Goal: Check status: Check status

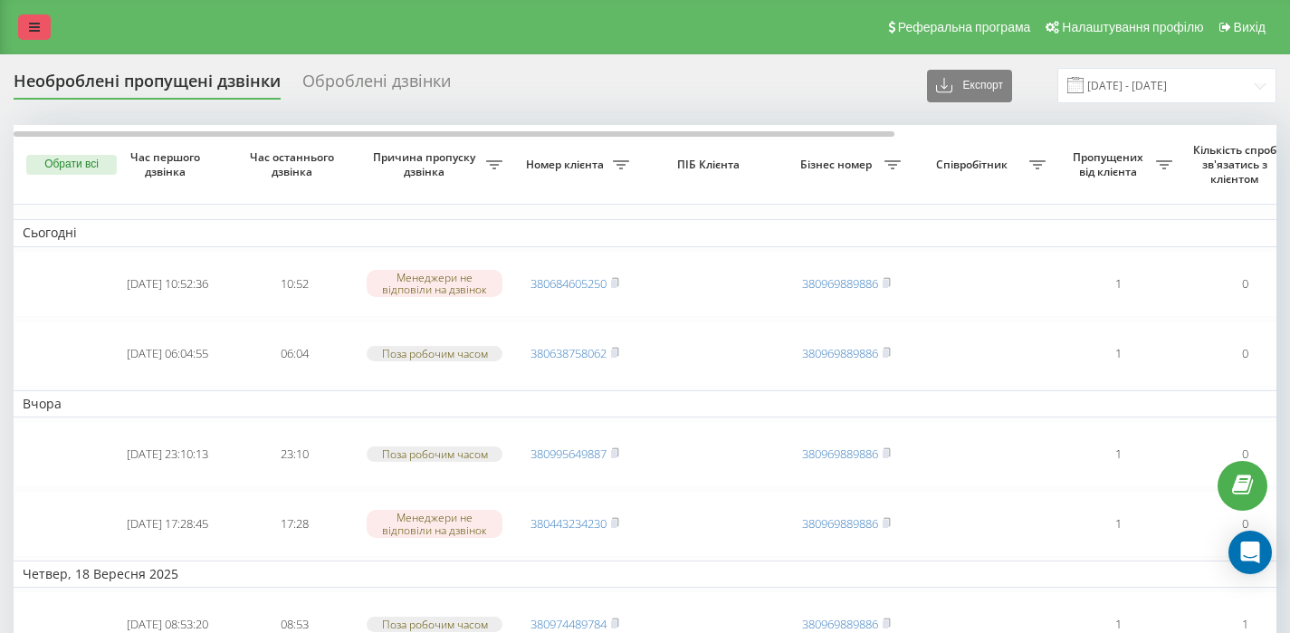
click at [33, 31] on icon at bounding box center [34, 27] width 11 height 13
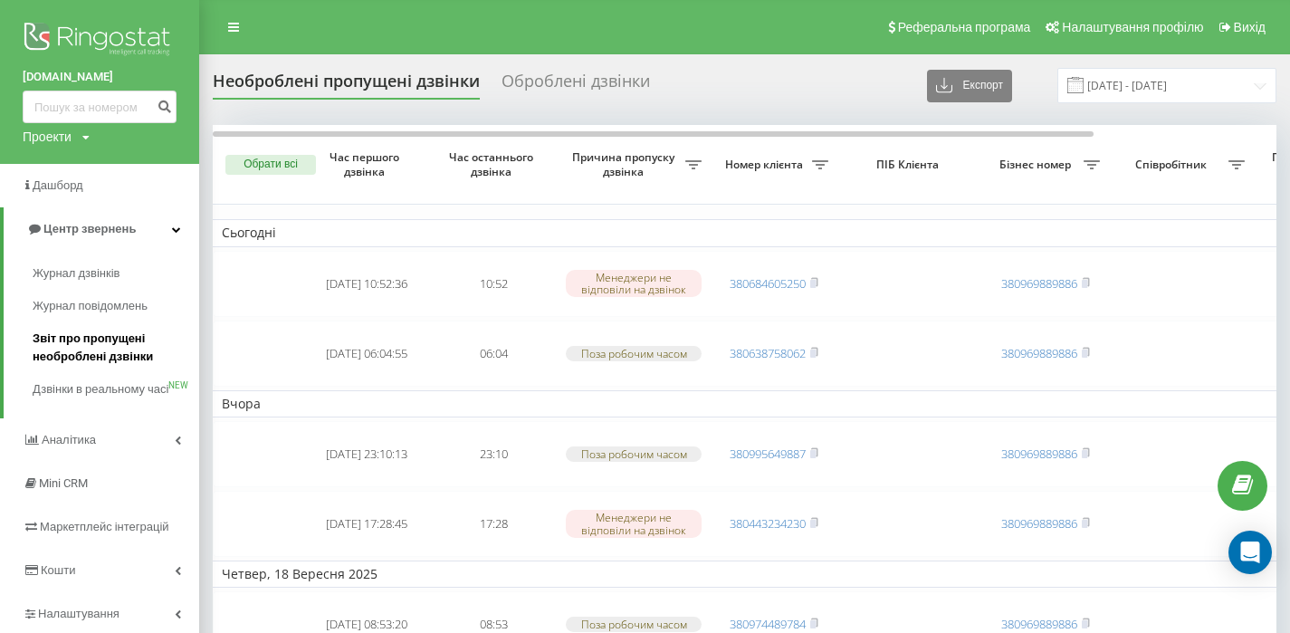
click at [105, 333] on span "Звіт про пропущені необроблені дзвінки" at bounding box center [111, 347] width 157 height 36
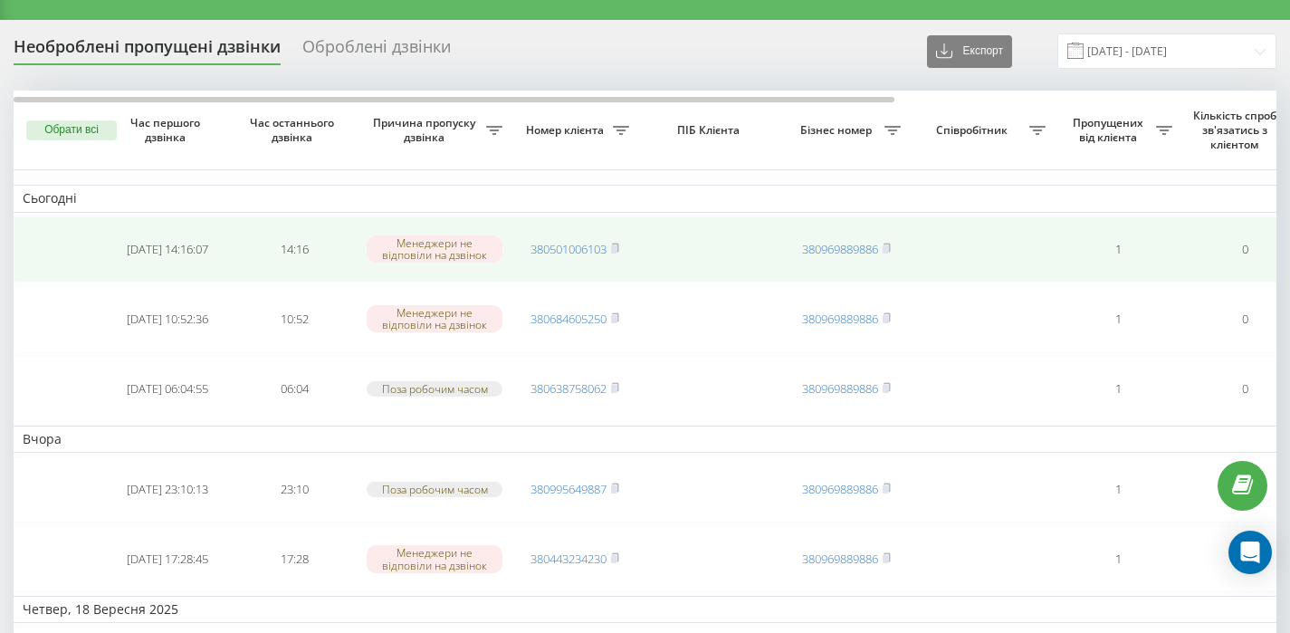
scroll to position [46, 0]
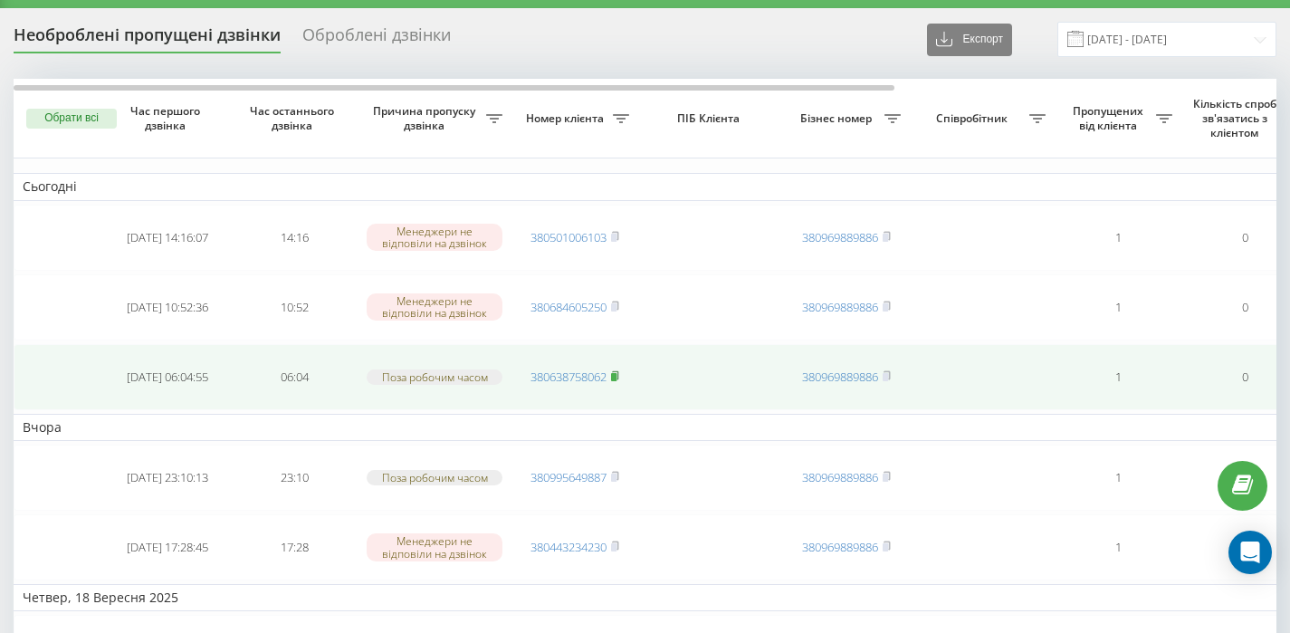
click at [614, 373] on rect at bounding box center [613, 377] width 5 height 8
click at [619, 376] on icon at bounding box center [615, 375] width 8 height 11
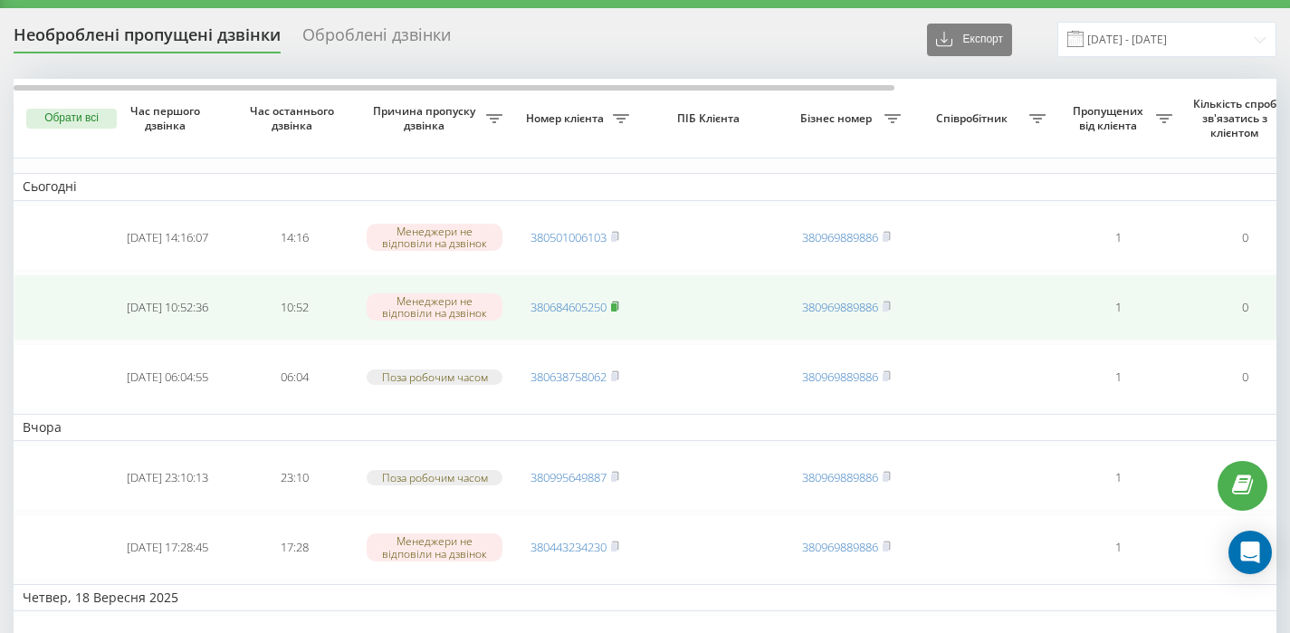
click at [616, 309] on rect at bounding box center [613, 307] width 5 height 8
click at [618, 301] on icon at bounding box center [615, 305] width 6 height 8
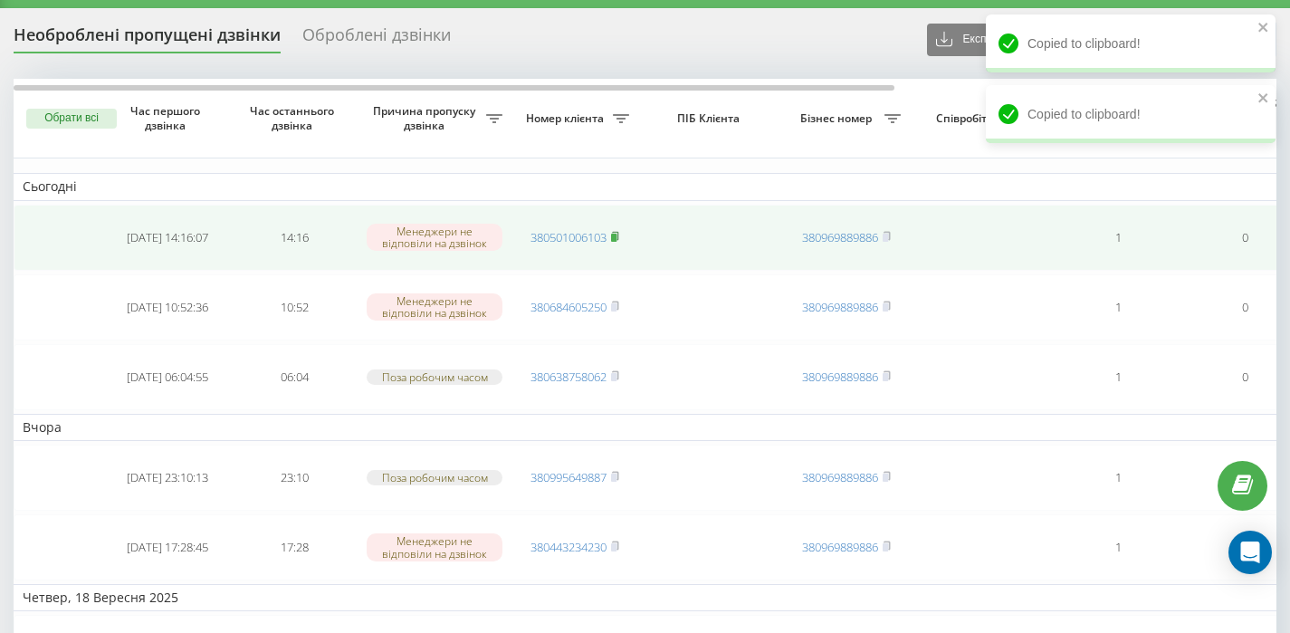
click at [617, 230] on span at bounding box center [615, 237] width 8 height 16
